Goal: Task Accomplishment & Management: Manage account settings

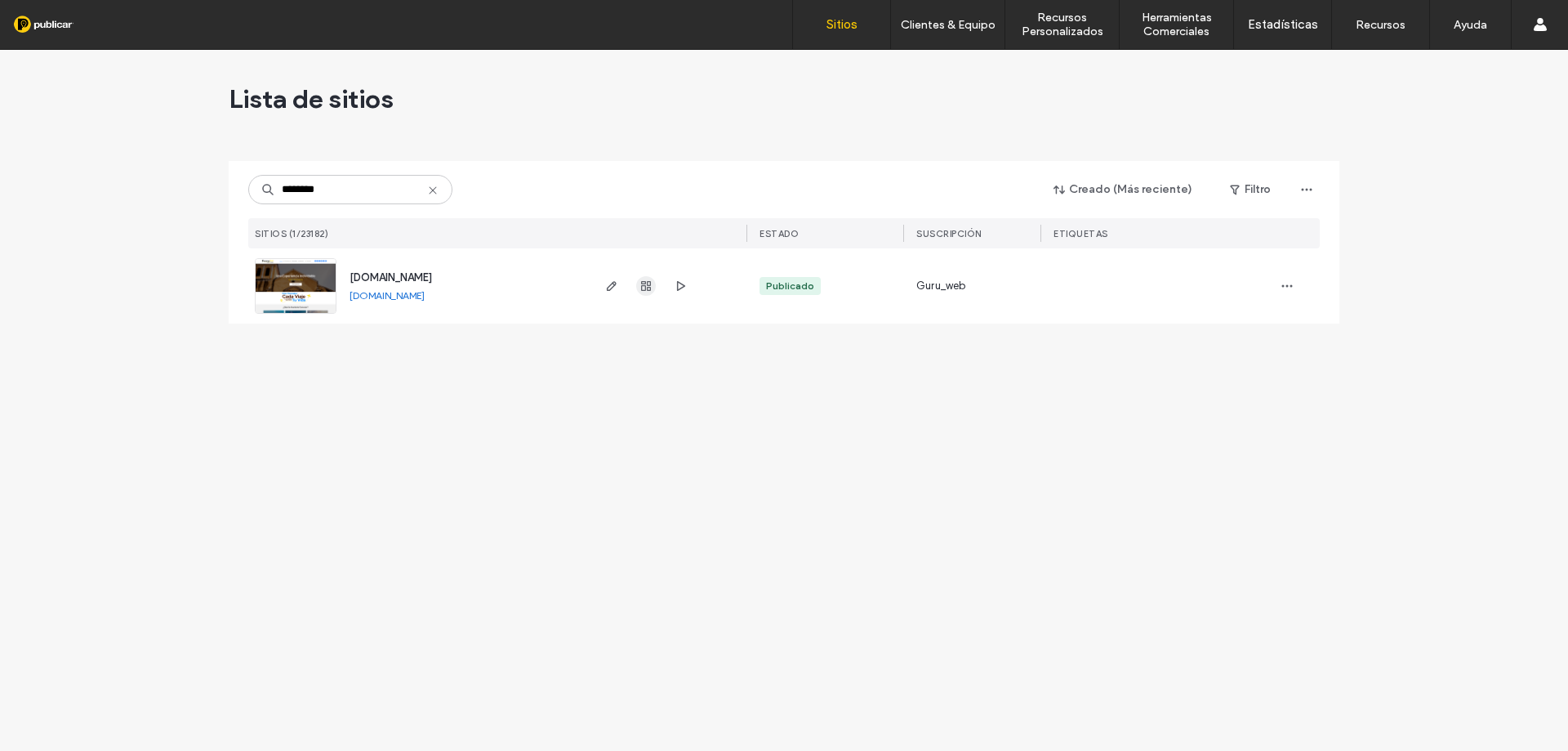
type input "********"
click at [643, 292] on icon "button" at bounding box center [646, 286] width 13 height 13
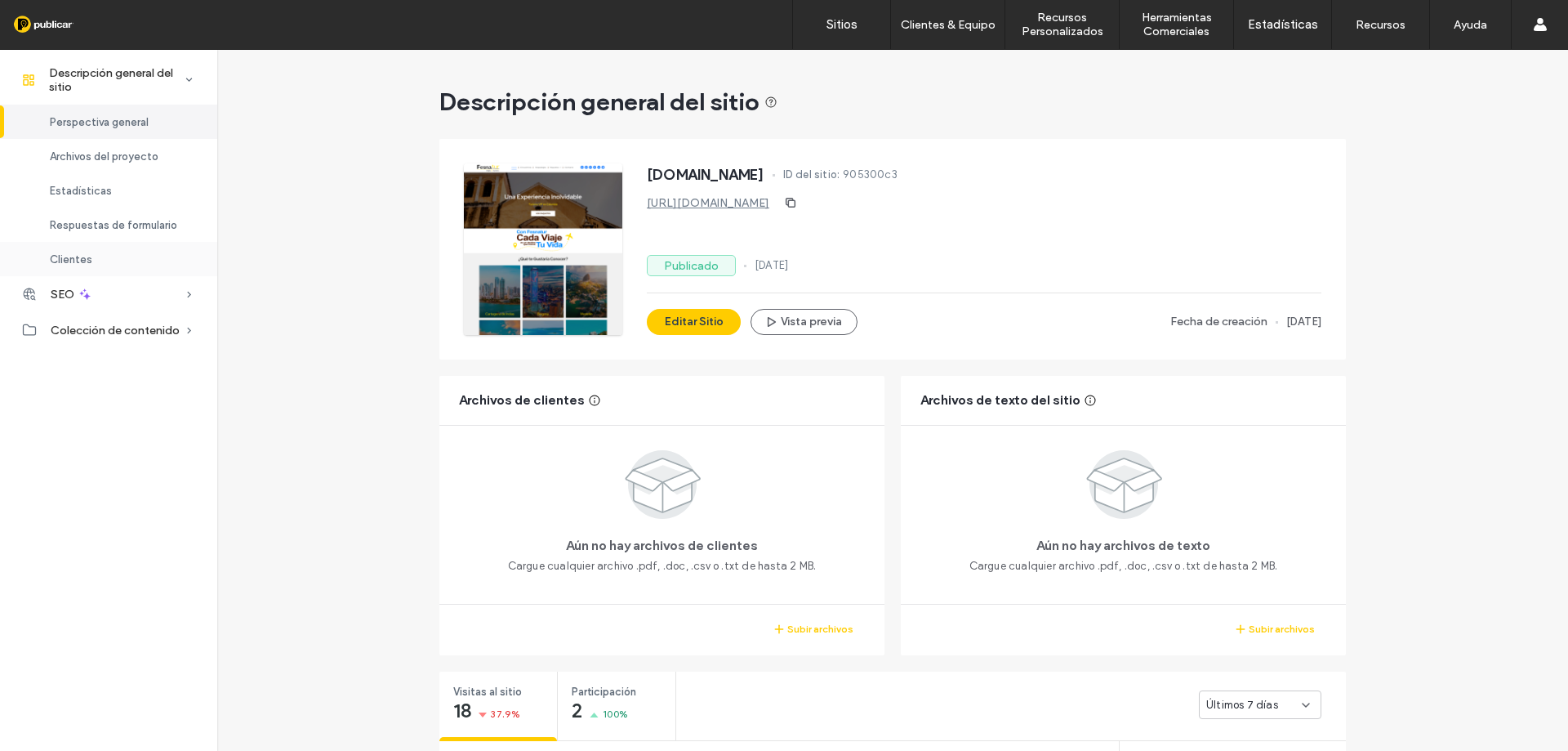
click at [105, 250] on div "Clientes" at bounding box center [108, 259] width 217 height 34
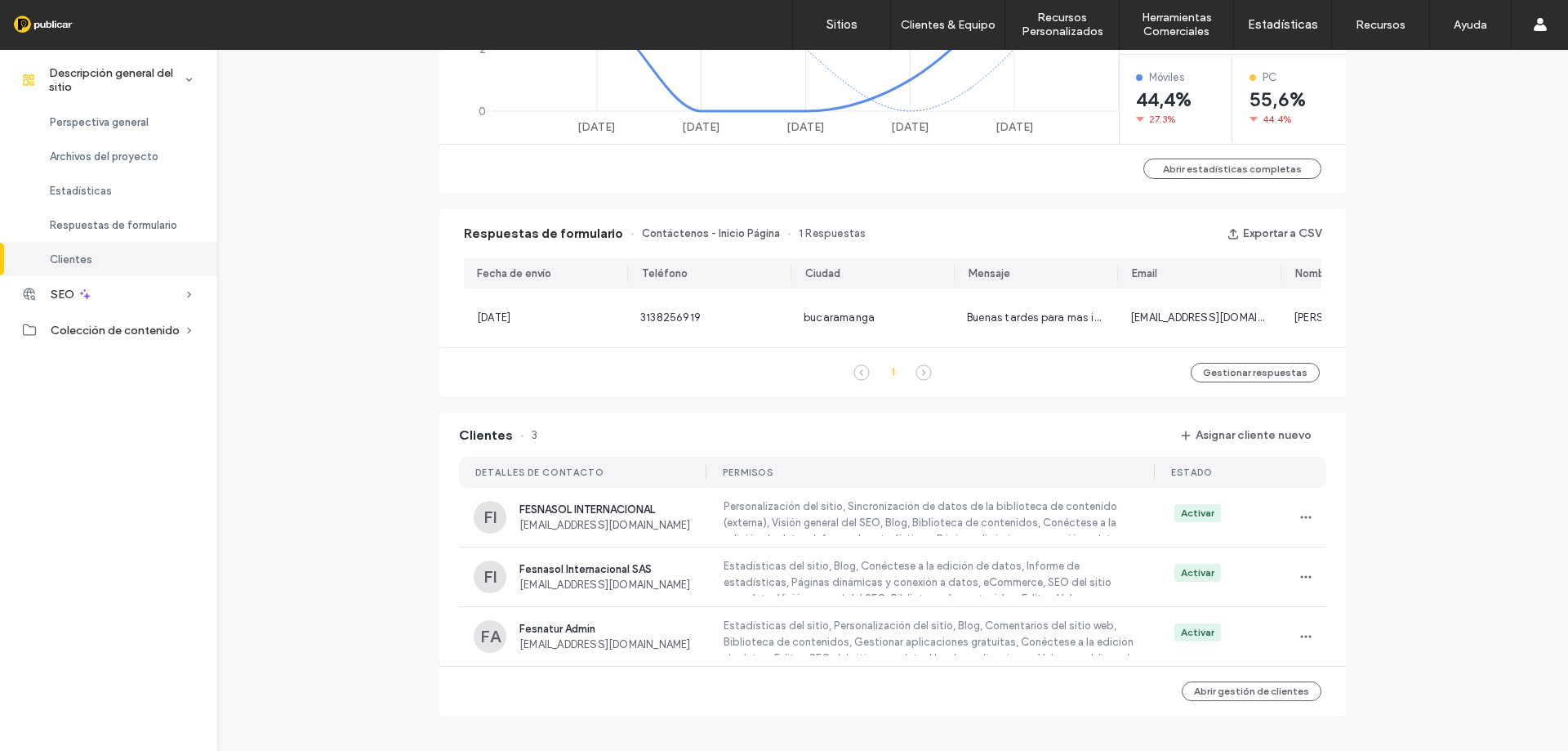
scroll to position [925, 0]
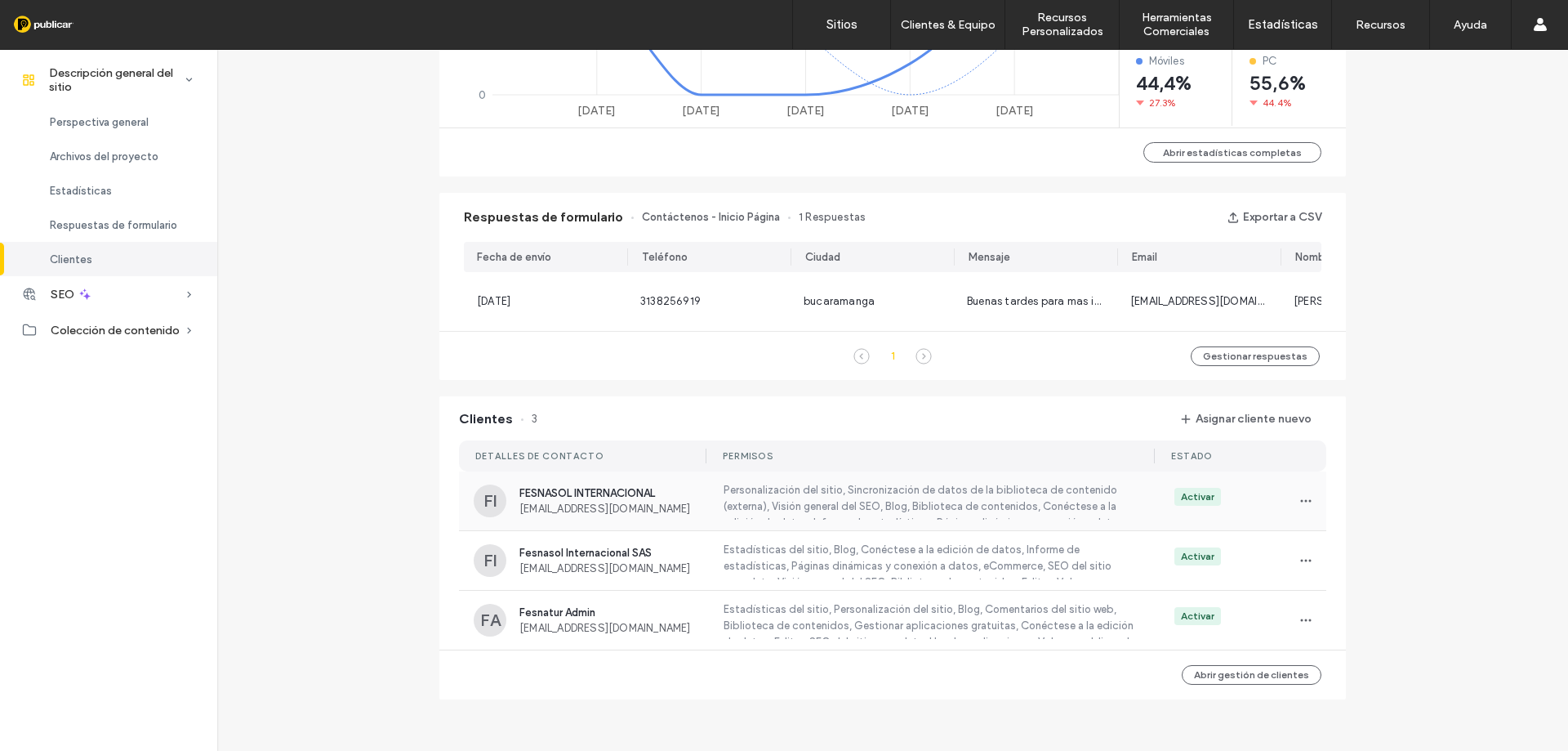
click at [1004, 502] on label "Personalización del sitio, Sincronización de datos de la biblioteca de contenid…" at bounding box center [928, 501] width 414 height 38
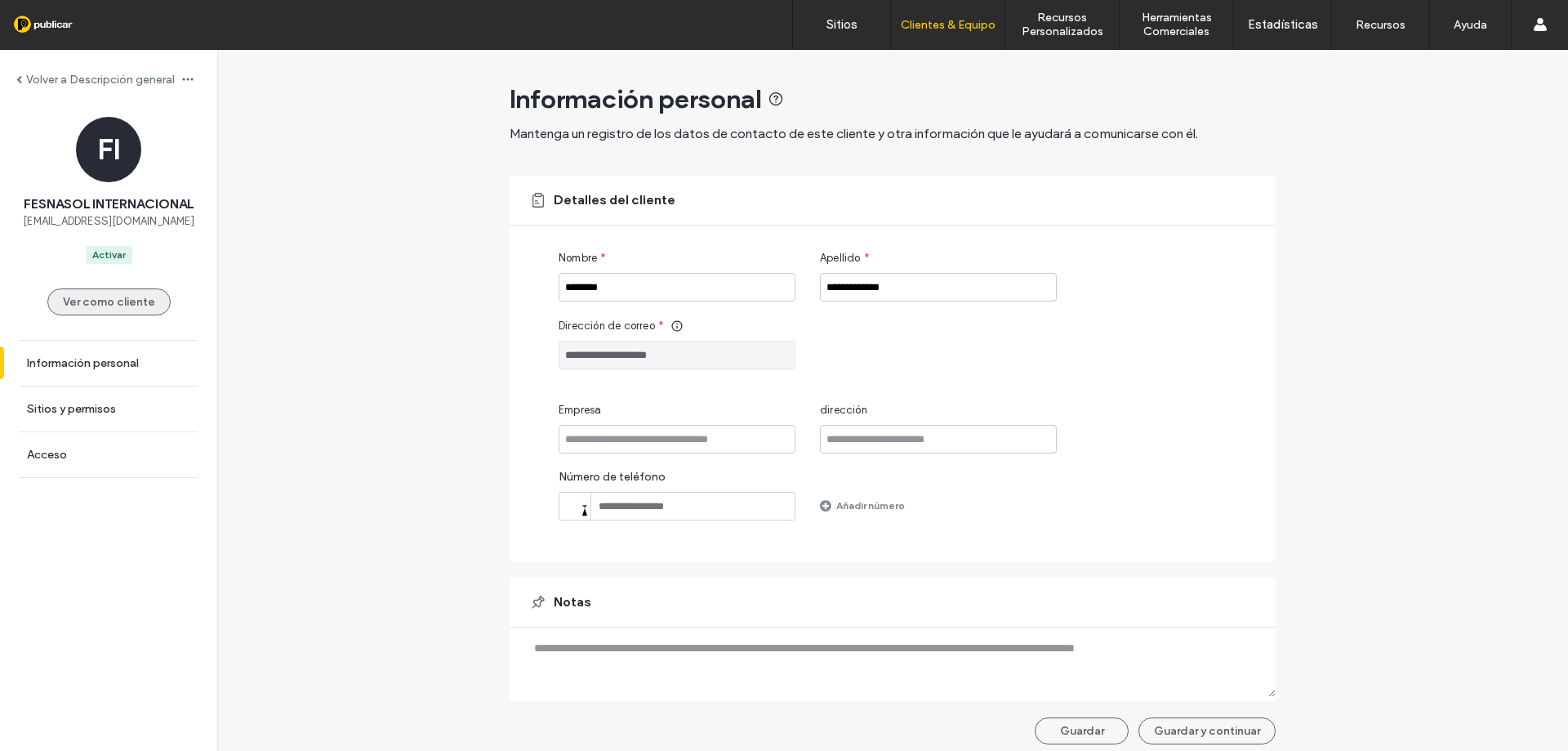
click at [112, 310] on button "Ver como cliente" at bounding box center [109, 302] width 124 height 27
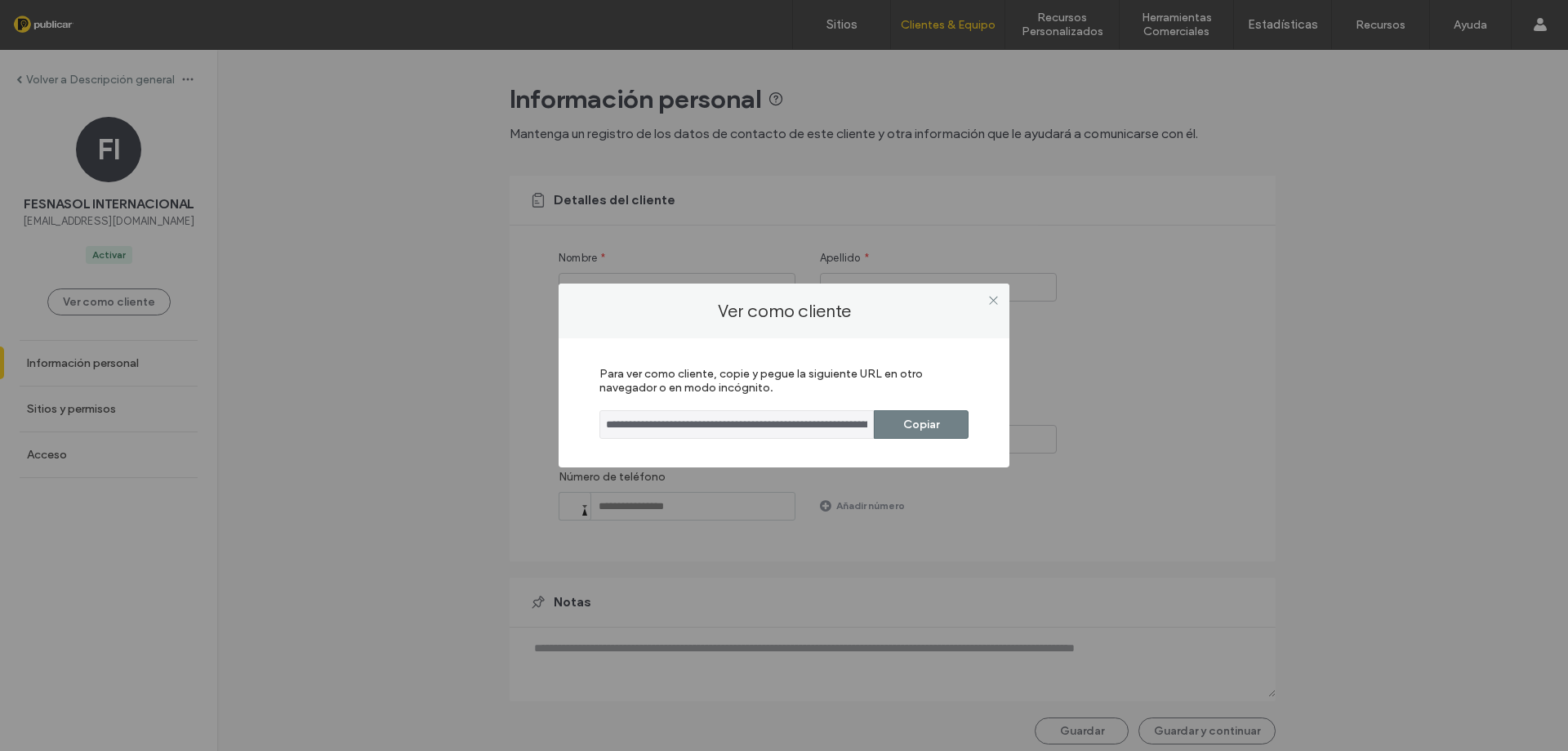
click at [923, 419] on button "Copiar" at bounding box center [921, 425] width 95 height 29
